Goal: Task Accomplishment & Management: Manage account settings

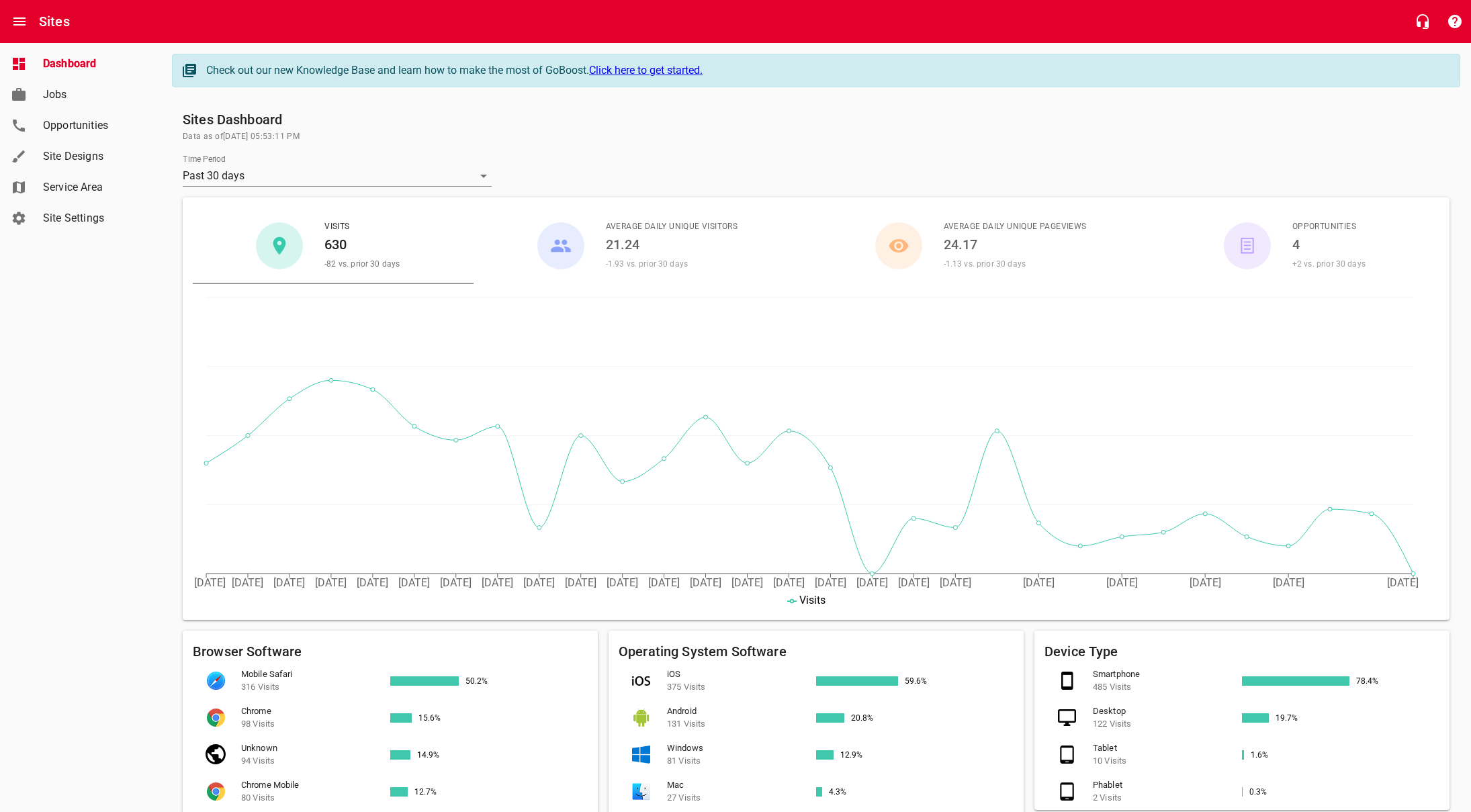
click at [101, 215] on span "Site Settings" at bounding box center [94, 218] width 102 height 16
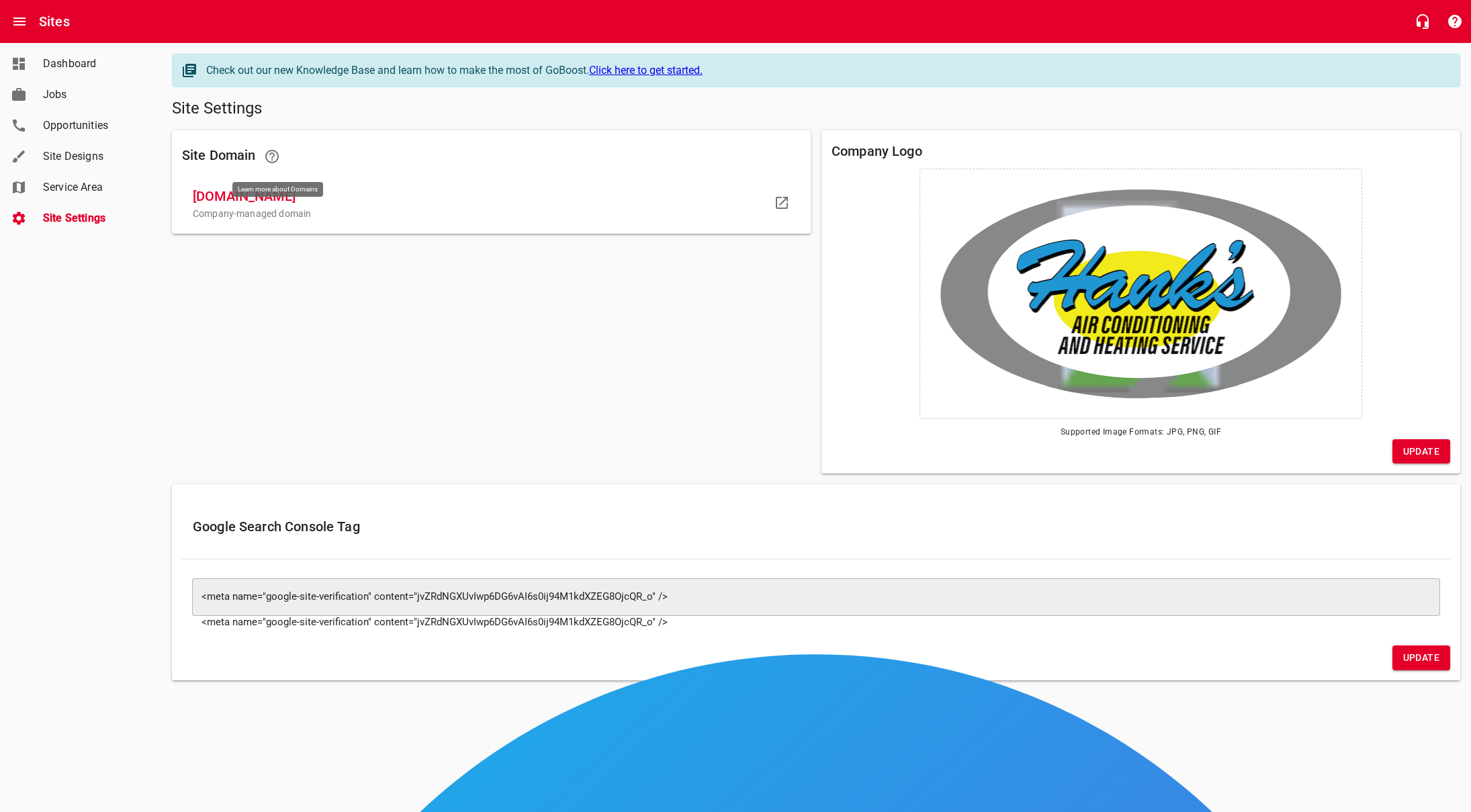
click at [280, 151] on icon at bounding box center [272, 156] width 16 height 16
click at [69, 160] on span "Site Designs" at bounding box center [94, 156] width 102 height 16
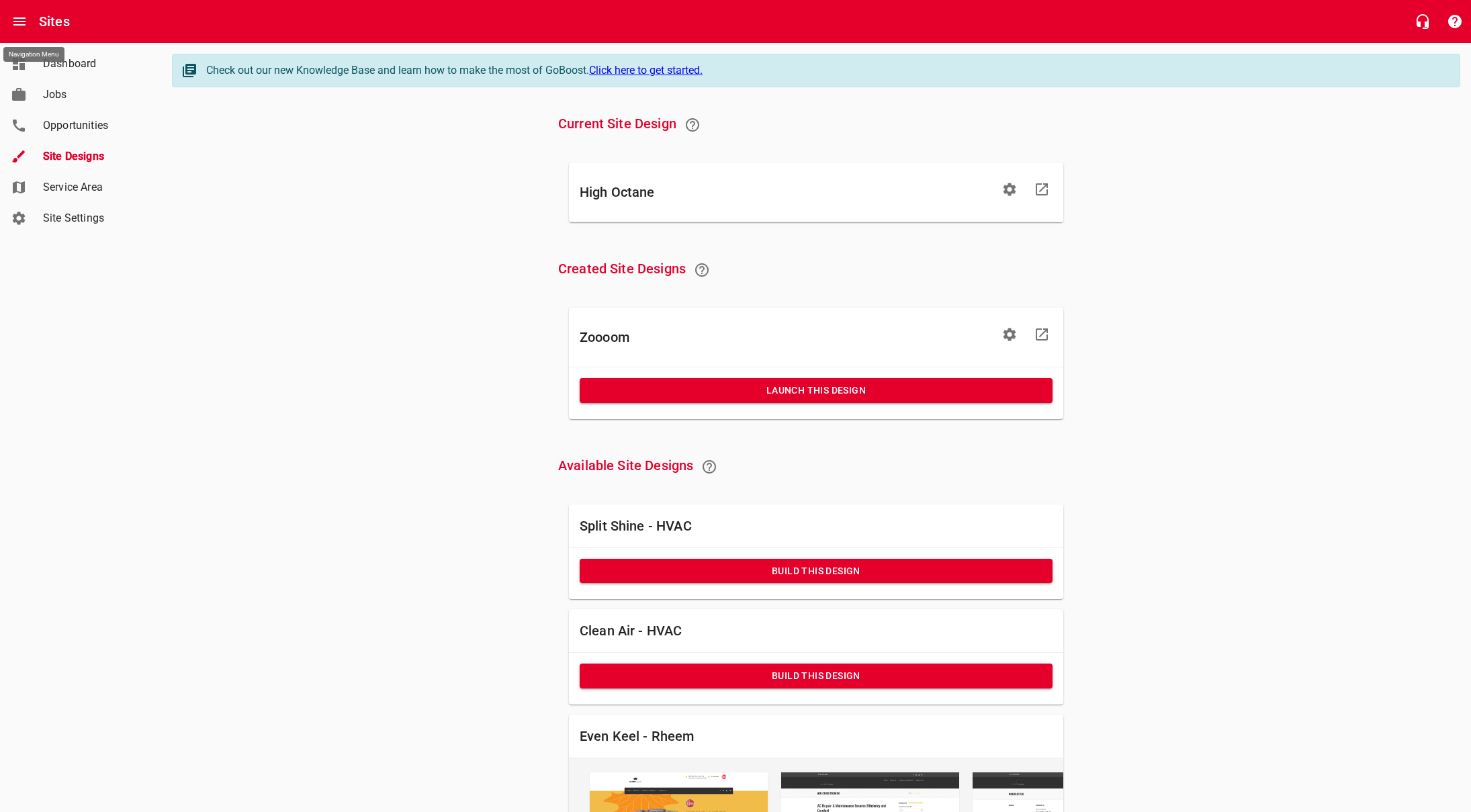
click at [20, 15] on icon "Open drawer" at bounding box center [19, 21] width 16 height 16
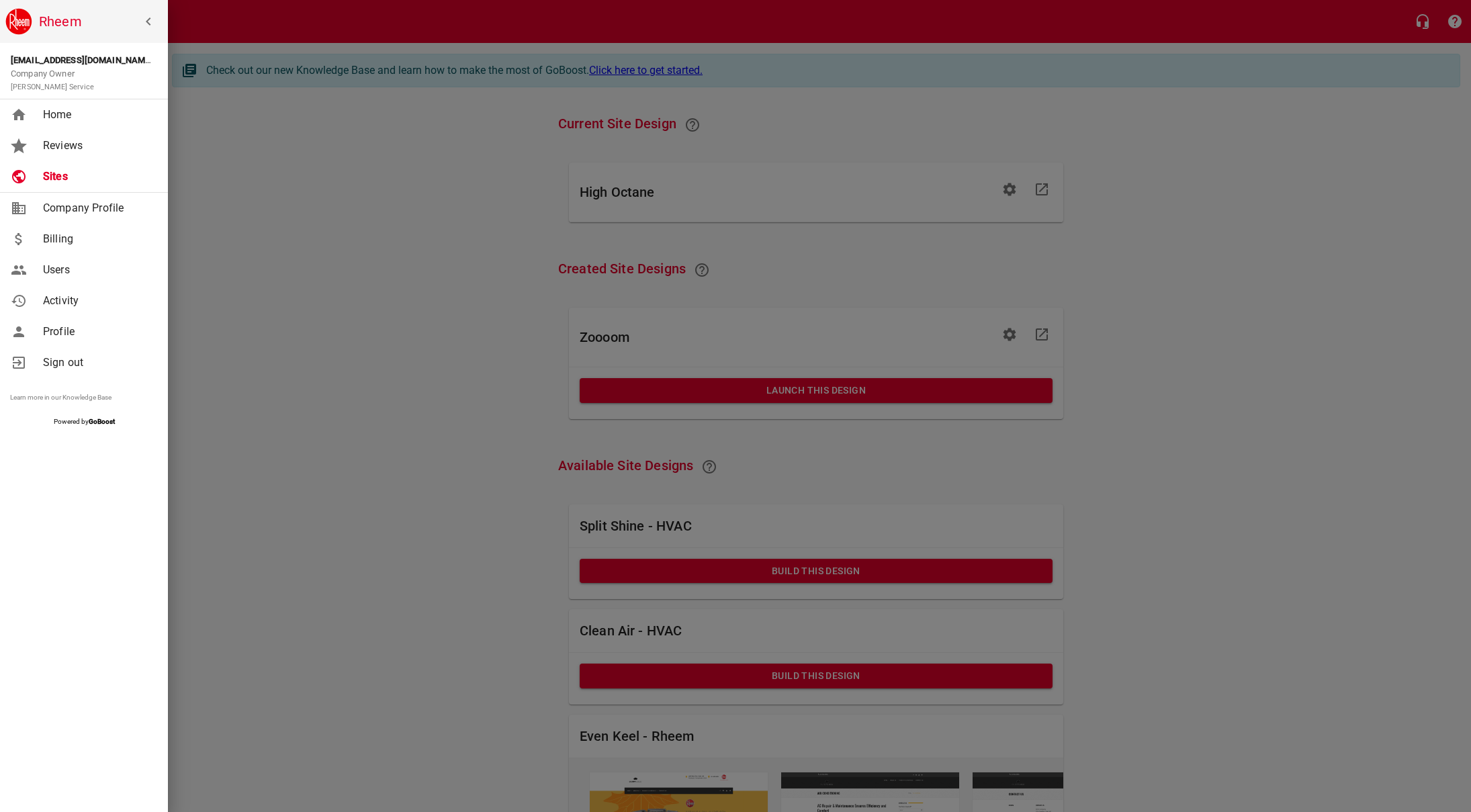
click at [45, 227] on link "Billing" at bounding box center [84, 239] width 168 height 31
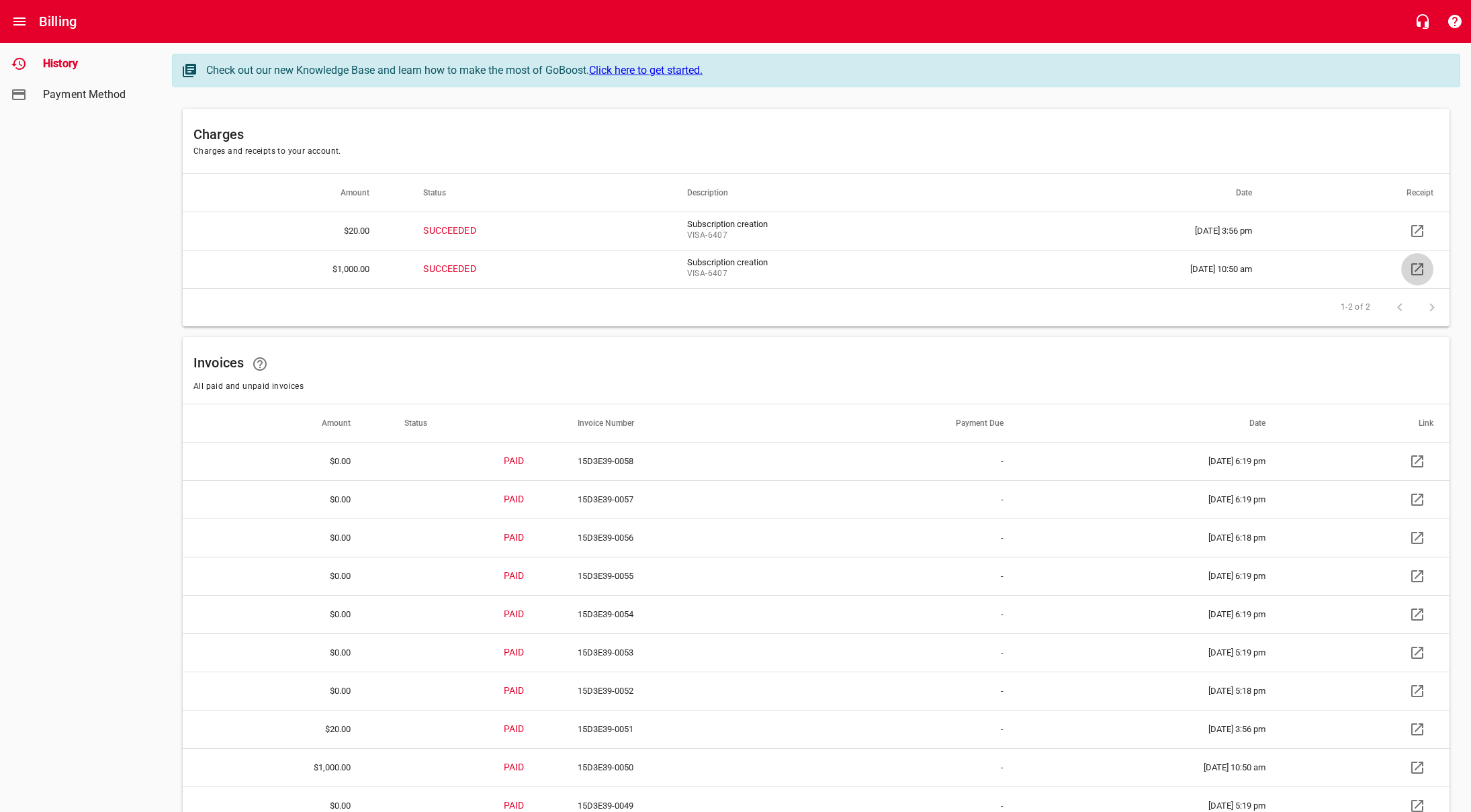
click at [1425, 268] on link at bounding box center [1416, 269] width 33 height 33
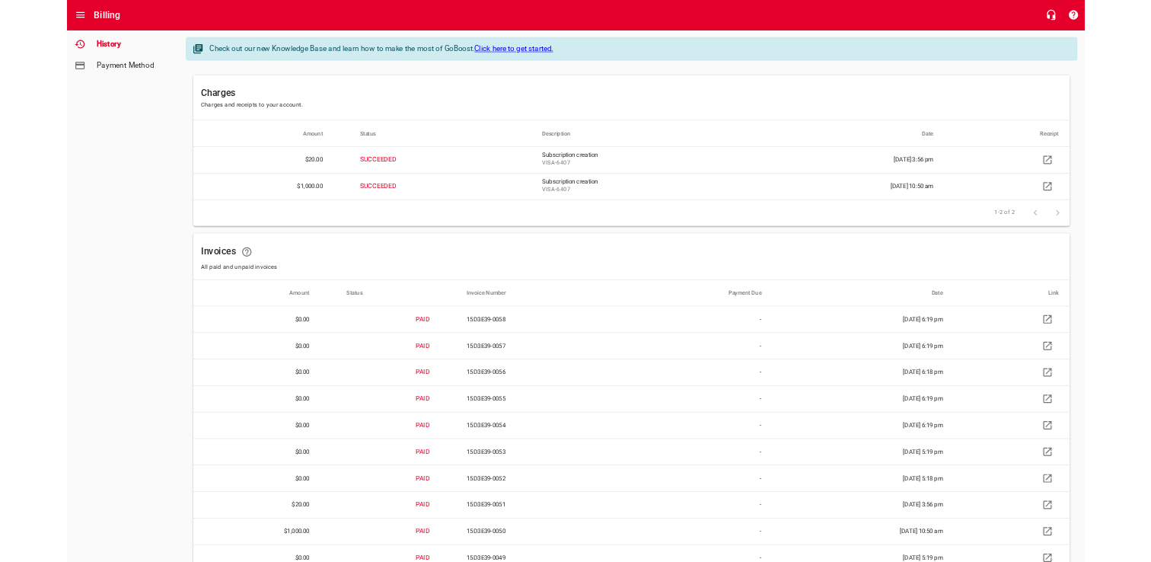
scroll to position [111, 0]
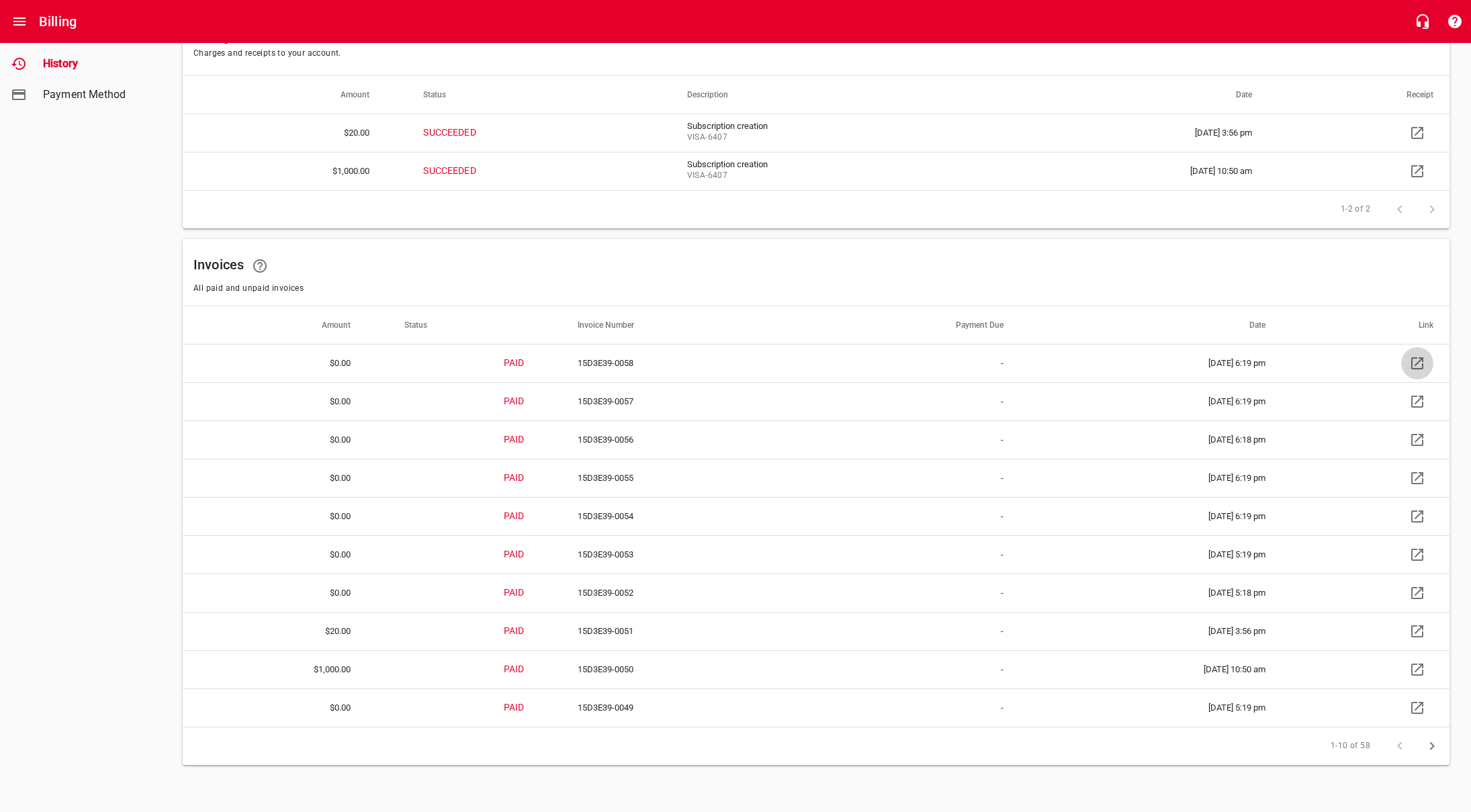
click at [1414, 358] on icon at bounding box center [1417, 363] width 12 height 12
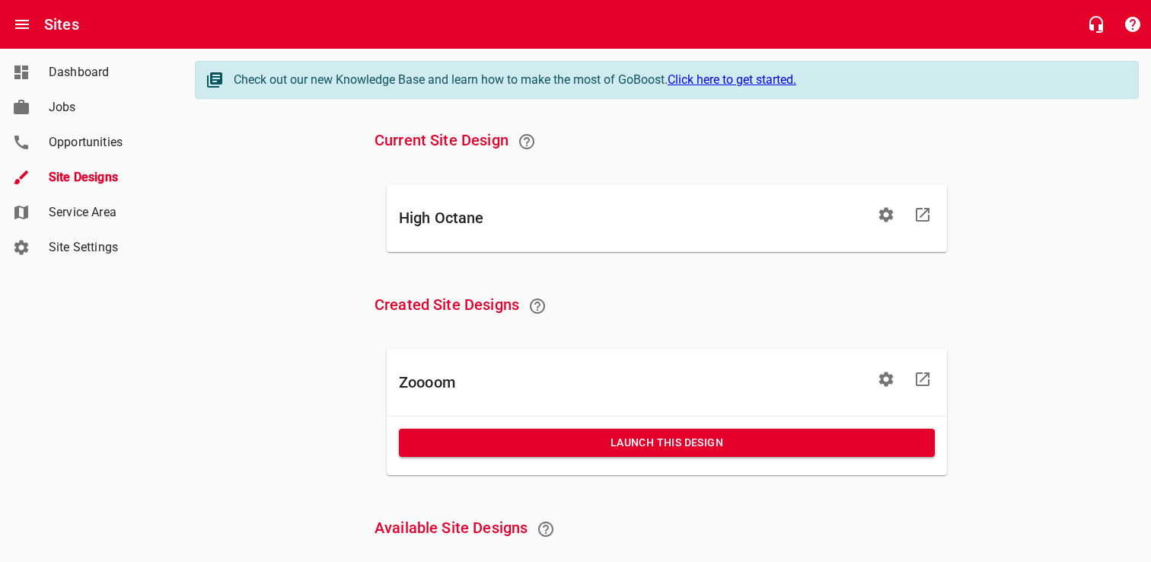
click at [75, 184] on span "Site Designs" at bounding box center [107, 177] width 116 height 18
click at [886, 206] on icon "button" at bounding box center [886, 215] width 18 height 18
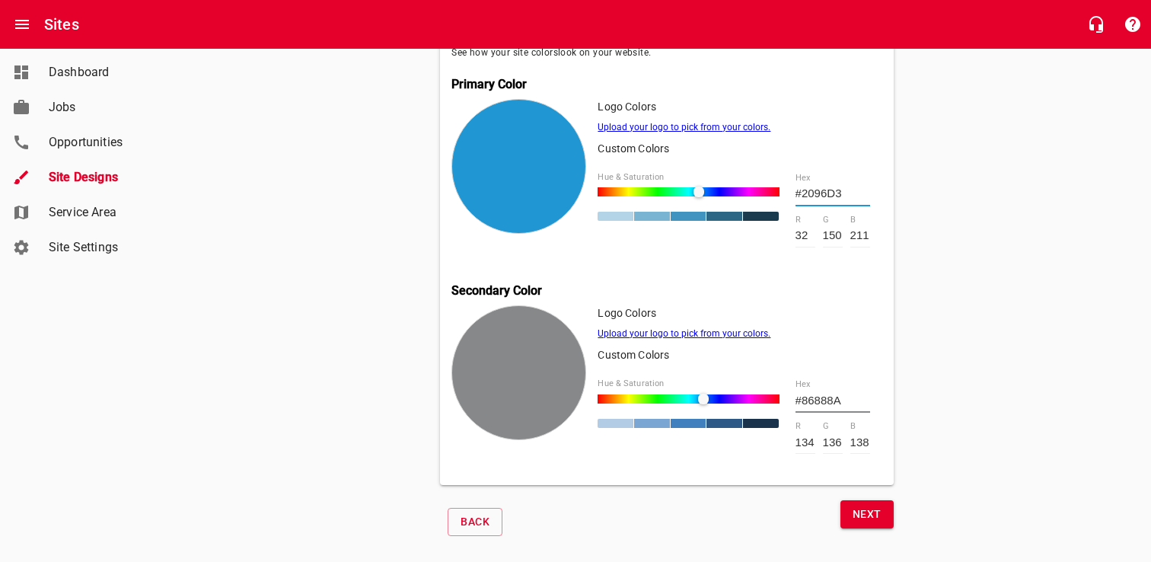
scroll to position [654, 0]
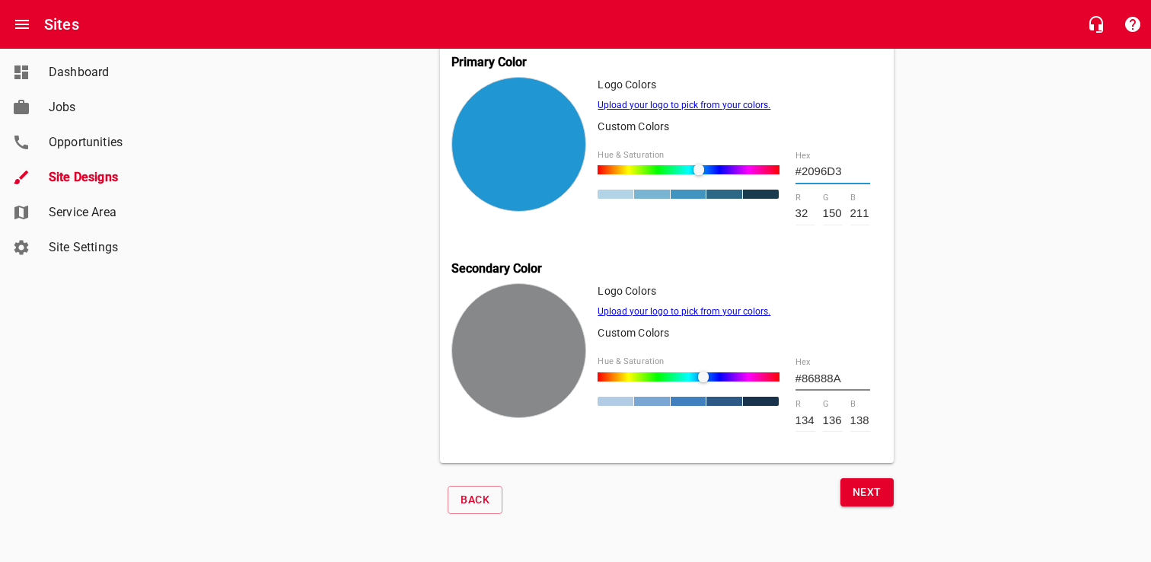
click at [864, 486] on span "Next" at bounding box center [867, 492] width 29 height 19
